Goal: Task Accomplishment & Management: Manage account settings

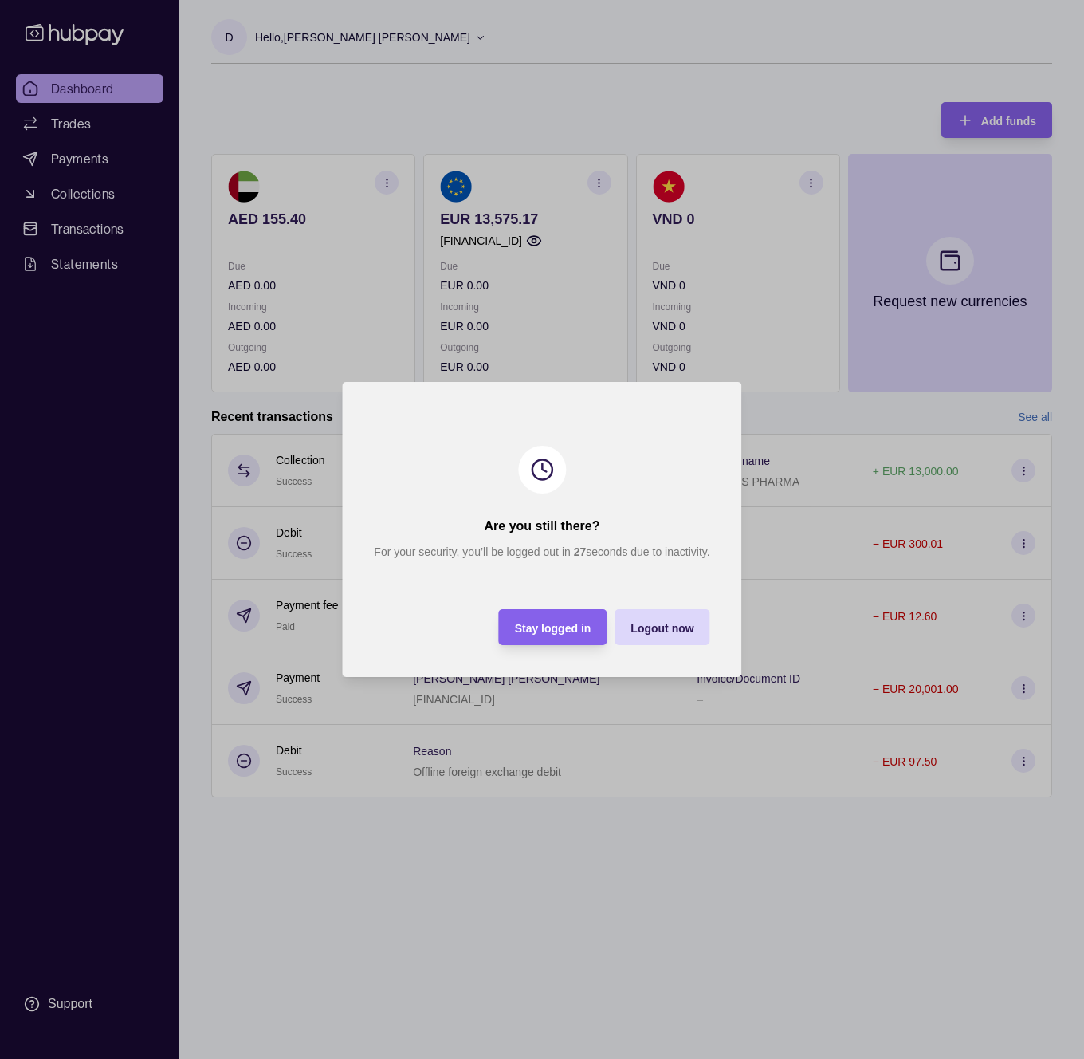
click at [563, 579] on div at bounding box center [542, 585] width 336 height 33
